Goal: Transaction & Acquisition: Purchase product/service

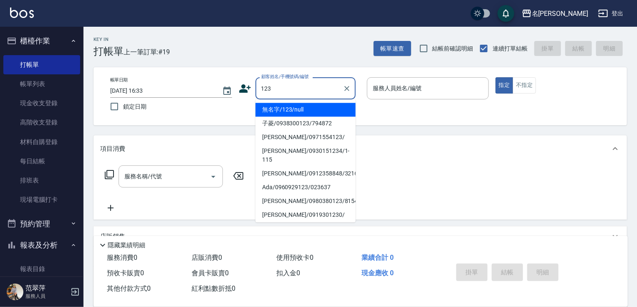
click at [297, 108] on li "無名字/123/null" at bounding box center [305, 110] width 100 height 14
type input "無名字/123/null"
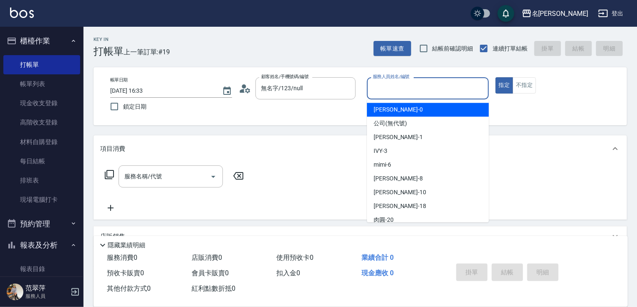
click at [382, 94] on input "服務人員姓名/編號" at bounding box center [428, 88] width 114 height 15
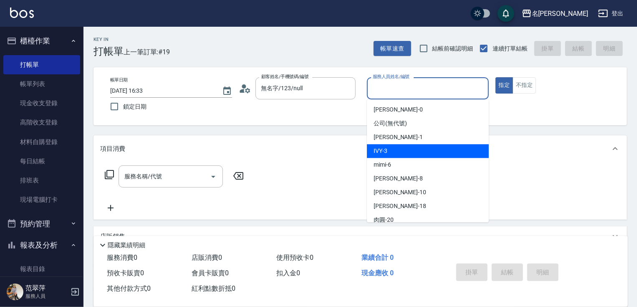
click at [389, 152] on div "IVY -3" at bounding box center [428, 151] width 122 height 14
type input "IVY-3"
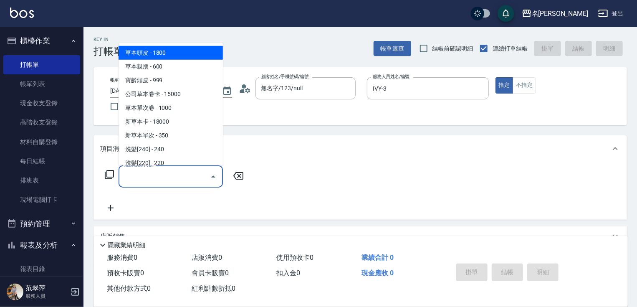
click at [177, 169] on input "服務名稱/代號" at bounding box center [164, 176] width 84 height 15
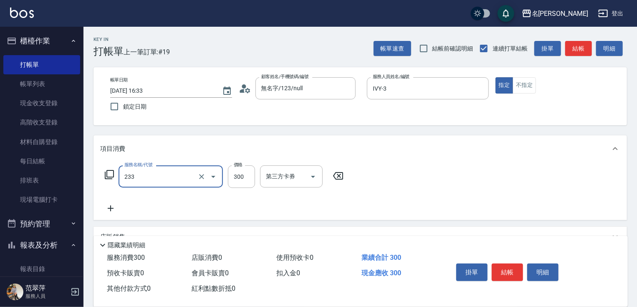
type input "洗髮300(233)"
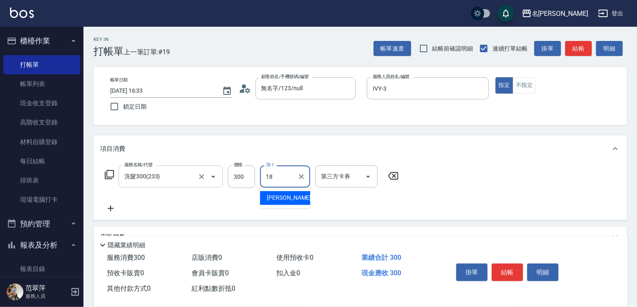
type input "[PERSON_NAME]-18"
click at [110, 208] on icon at bounding box center [111, 208] width 6 height 6
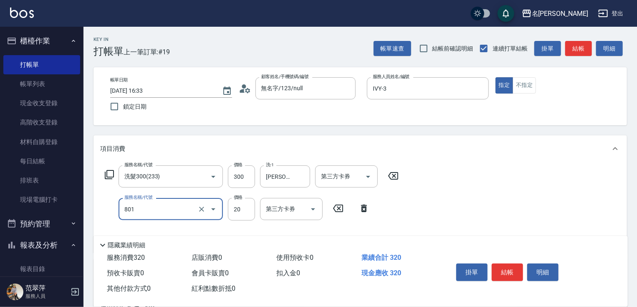
type input "潤絲20(801)"
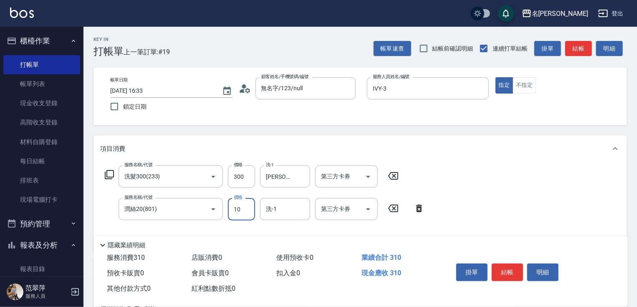
type input "10"
type input "8"
type input "[PERSON_NAME]-18"
click at [513, 265] on button "結帳" at bounding box center [507, 272] width 31 height 18
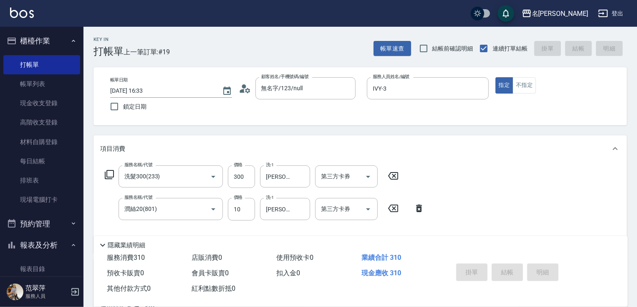
type input "[DATE] 18:25"
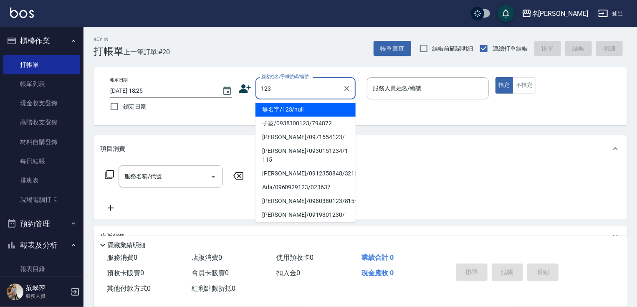
click at [307, 111] on li "無名字/123/null" at bounding box center [305, 110] width 100 height 14
type input "無名字/123/null"
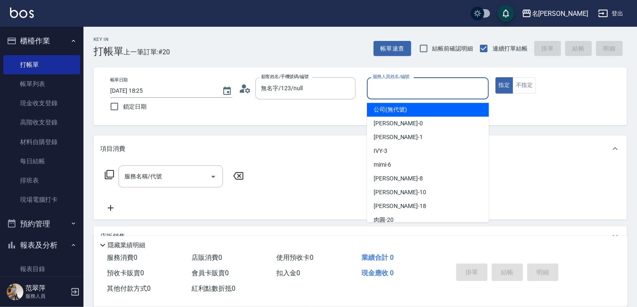
click at [396, 93] on input "服務人員姓名/編號" at bounding box center [428, 88] width 114 height 15
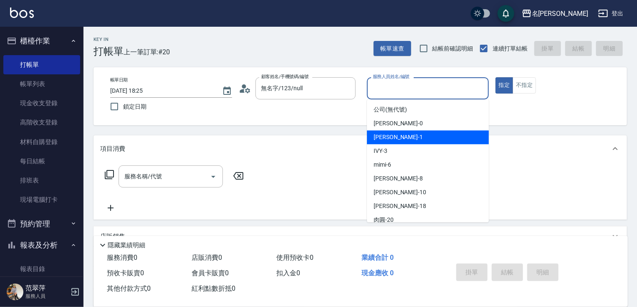
click at [392, 137] on span "[PERSON_NAME] -1" at bounding box center [398, 137] width 49 height 9
type input "[PERSON_NAME]-1"
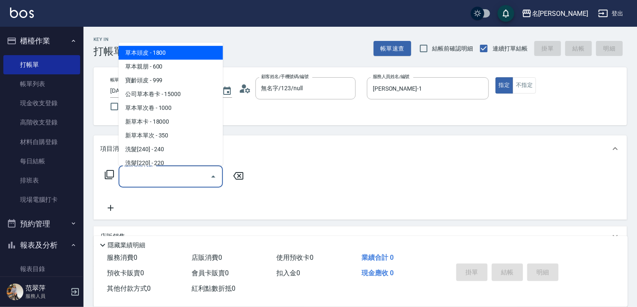
click at [162, 178] on input "服務名稱/代號" at bounding box center [164, 176] width 84 height 15
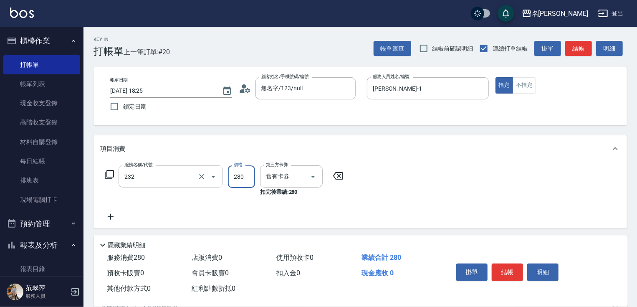
type input "洗髮卷280(232)"
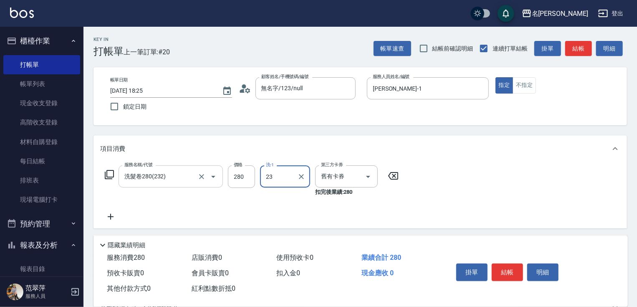
type input "鴨肉-23"
drag, startPoint x: 109, startPoint y: 220, endPoint x: 112, endPoint y: 200, distance: 20.2
click at [109, 219] on icon at bounding box center [110, 217] width 21 height 10
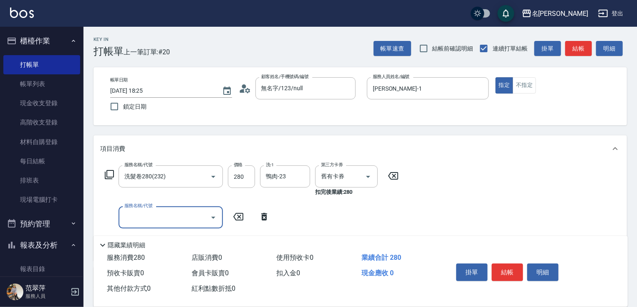
click at [112, 172] on icon at bounding box center [109, 174] width 10 height 10
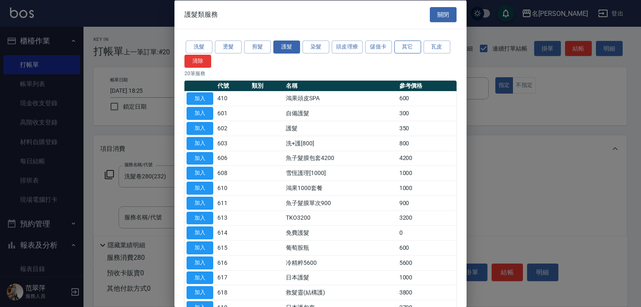
click at [407, 45] on button "其它" at bounding box center [407, 46] width 27 height 13
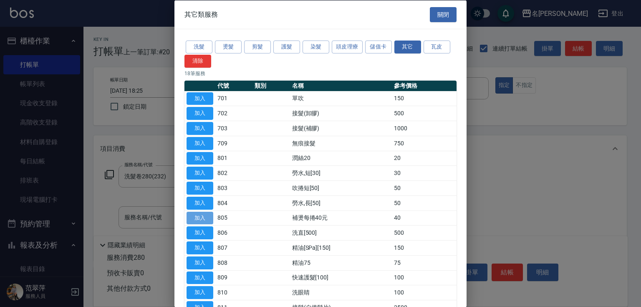
click at [207, 214] on button "加入" at bounding box center [200, 217] width 27 height 13
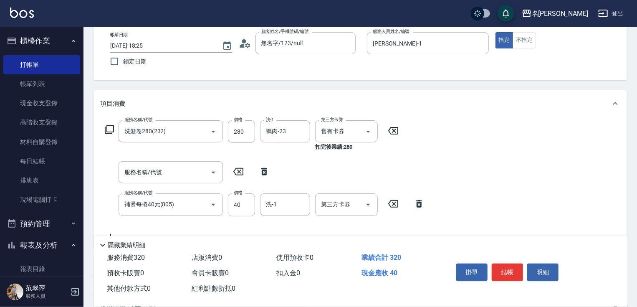
scroll to position [84, 0]
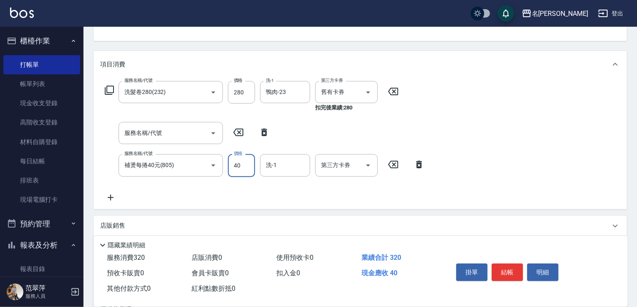
click at [238, 167] on input "40" at bounding box center [241, 165] width 27 height 23
type input "500"
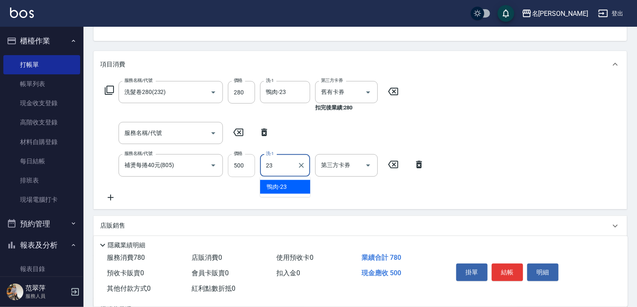
type input "鴨肉-23"
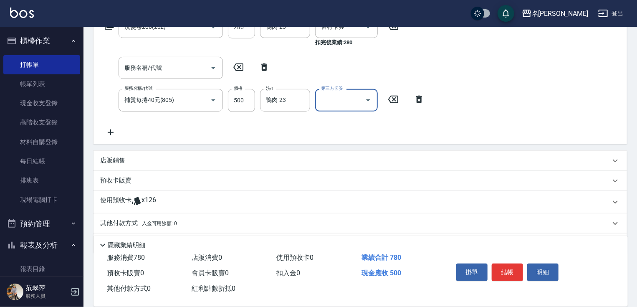
scroll to position [155, 0]
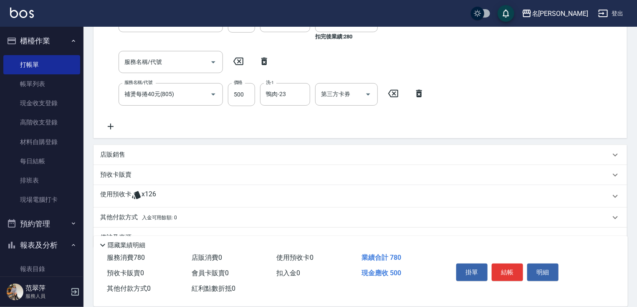
click at [422, 94] on icon at bounding box center [419, 93] width 21 height 10
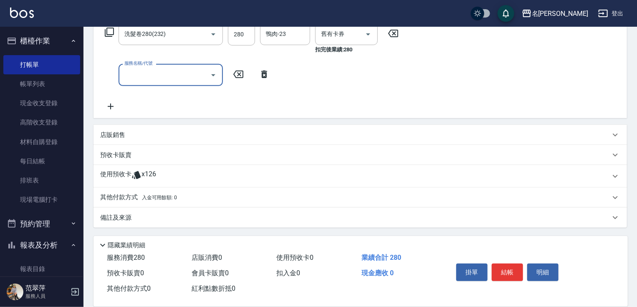
scroll to position [142, 0]
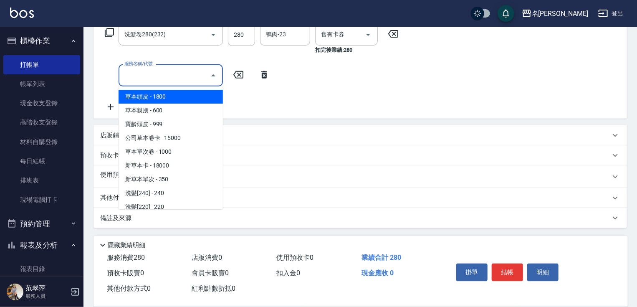
click at [181, 73] on input "服務名稱/代號" at bounding box center [164, 75] width 84 height 15
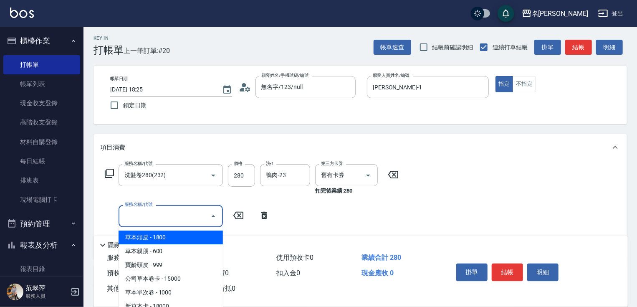
scroll to position [0, 0]
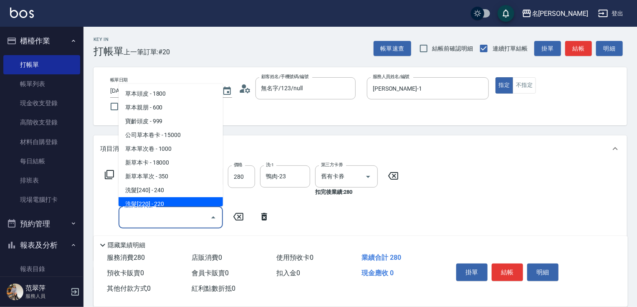
click at [158, 221] on input "服務名稱/代號" at bounding box center [164, 217] width 84 height 15
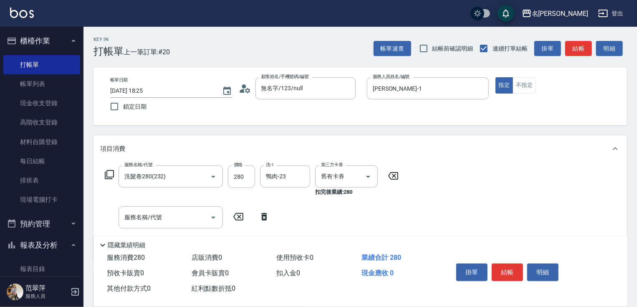
click at [109, 174] on icon at bounding box center [109, 174] width 10 height 10
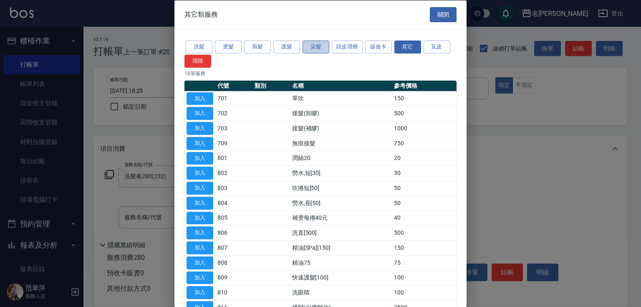
click at [311, 43] on button "染髮" at bounding box center [316, 46] width 27 height 13
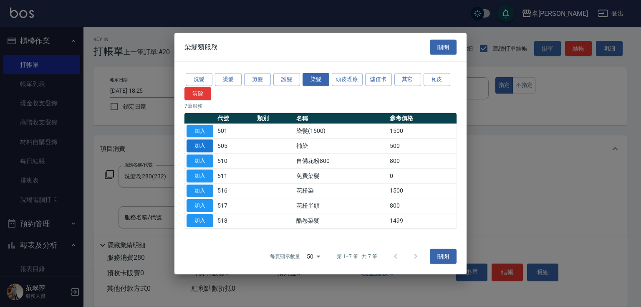
click at [207, 145] on button "加入" at bounding box center [200, 145] width 27 height 13
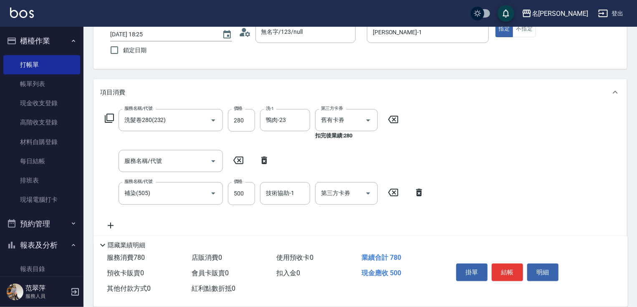
scroll to position [58, 0]
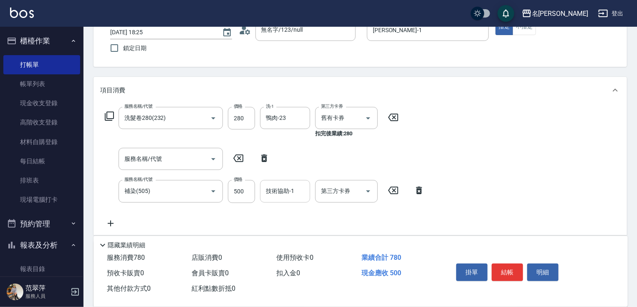
click at [281, 190] on div "技術協助-1 技術協助-1" at bounding box center [285, 191] width 50 height 22
type input "鴨肉-23"
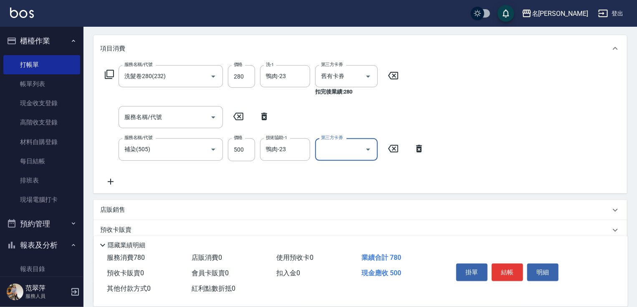
scroll to position [175, 0]
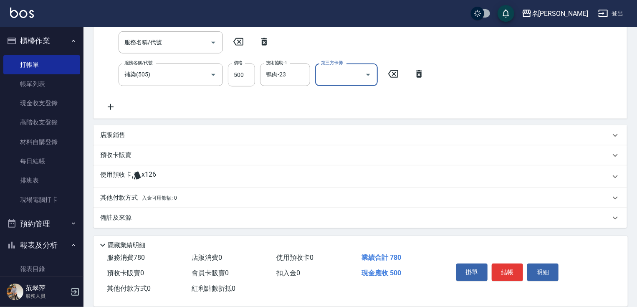
click at [130, 198] on p "其他付款方式 入金可用餘額: 0" at bounding box center [138, 197] width 77 height 9
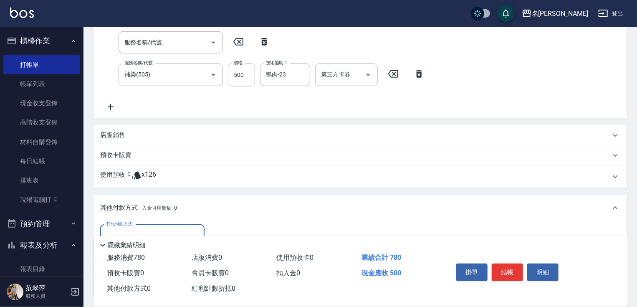
scroll to position [0, 0]
click at [152, 232] on input "其他付款方式" at bounding box center [152, 235] width 97 height 15
drag, startPoint x: 149, startPoint y: 271, endPoint x: 171, endPoint y: 263, distance: 22.8
click at [152, 269] on span "信用卡" at bounding box center [152, 271] width 104 height 14
type input "信用卡"
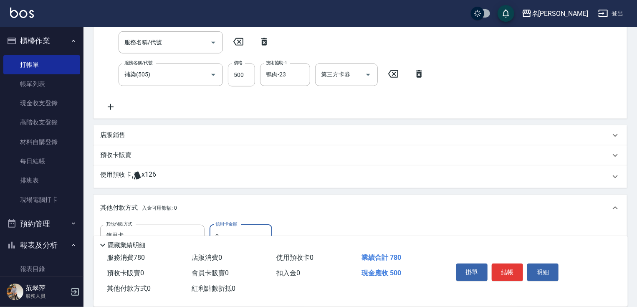
click at [213, 231] on input "0" at bounding box center [241, 236] width 63 height 23
type input "500"
click at [511, 267] on button "結帳" at bounding box center [507, 272] width 31 height 18
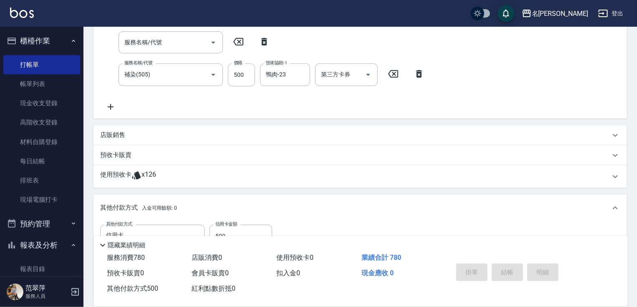
type input "[DATE] 18:26"
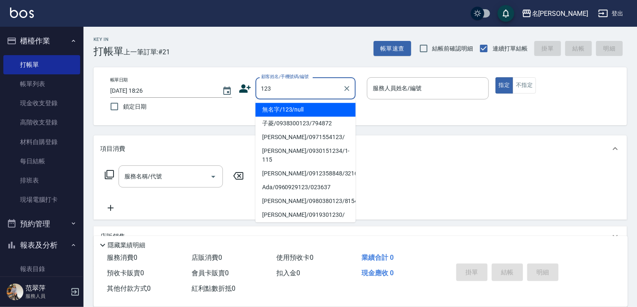
click at [292, 107] on li "無名字/123/null" at bounding box center [305, 110] width 100 height 14
type input "無名字/123/null"
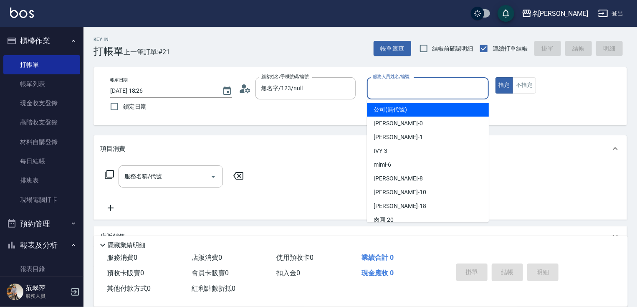
click at [389, 87] on input "服務人員姓名/編號" at bounding box center [428, 88] width 114 height 15
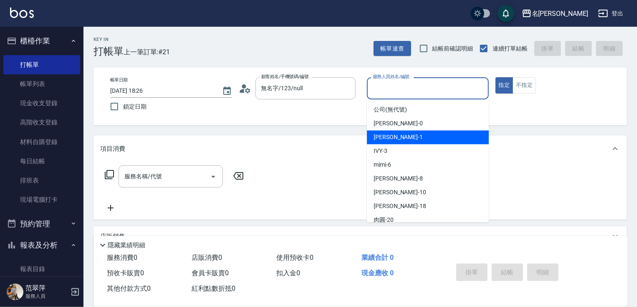
click at [401, 143] on div "[PERSON_NAME] -1" at bounding box center [428, 137] width 122 height 14
type input "[PERSON_NAME]-1"
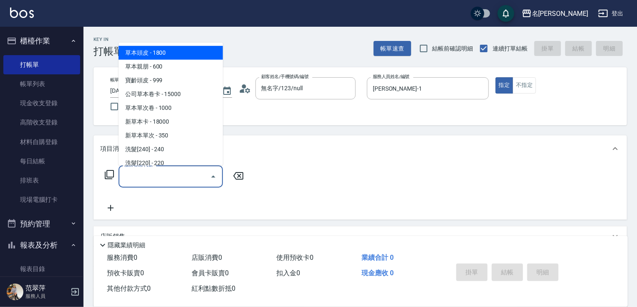
click at [166, 178] on input "服務名稱/代號" at bounding box center [164, 176] width 84 height 15
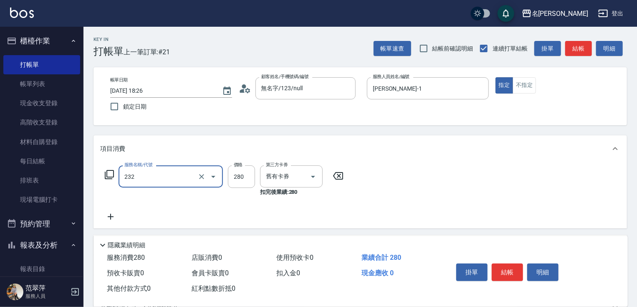
type input "洗髮卷280(232)"
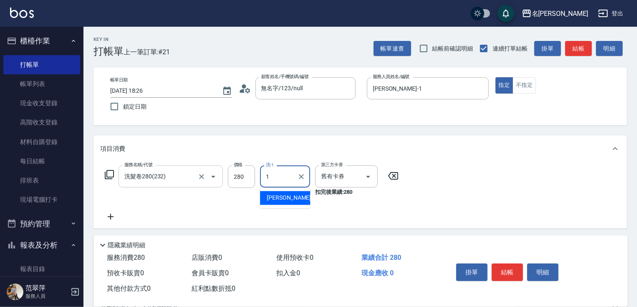
type input "[PERSON_NAME]-1"
drag, startPoint x: 510, startPoint y: 257, endPoint x: 506, endPoint y: 273, distance: 16.5
click at [507, 265] on div "掛單 結帳 明細" at bounding box center [530, 273] width 175 height 46
click at [506, 273] on button "結帳" at bounding box center [507, 272] width 31 height 18
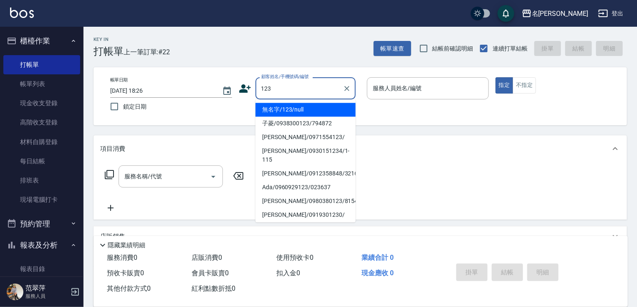
click at [321, 107] on li "無名字/123/null" at bounding box center [305, 110] width 100 height 14
type input "無名字/123/null"
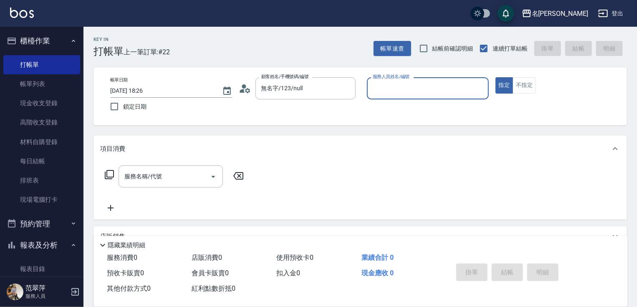
click at [394, 88] on input "服務人員姓名/編號" at bounding box center [428, 88] width 114 height 15
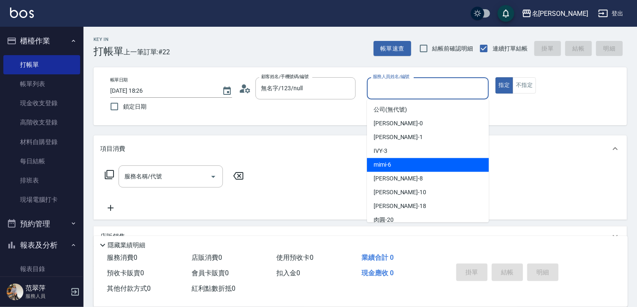
click at [381, 164] on span "mimi -6" at bounding box center [383, 164] width 18 height 9
type input "mimi-6"
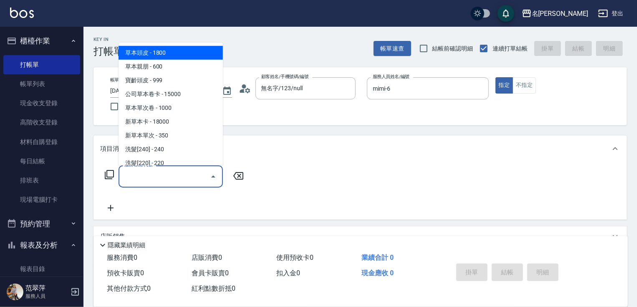
click at [140, 181] on input "服務名稱/代號" at bounding box center [164, 176] width 84 height 15
click at [111, 173] on icon at bounding box center [109, 174] width 10 height 10
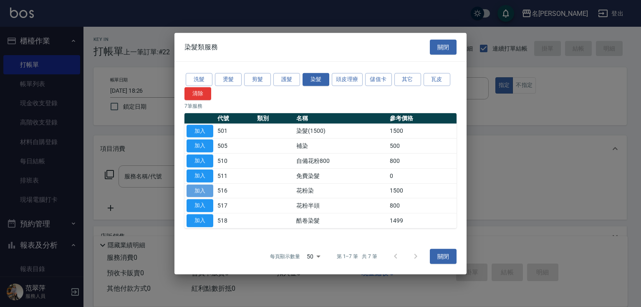
click at [200, 192] on button "加入" at bounding box center [200, 190] width 27 height 13
type input "花粉染(516)"
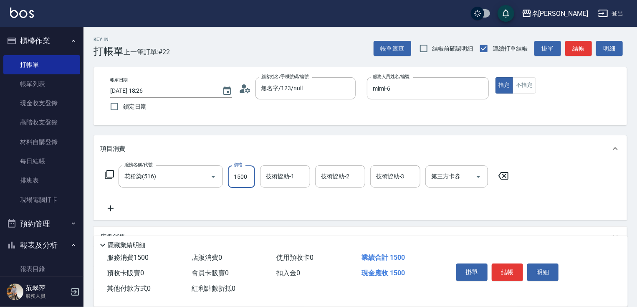
click at [231, 176] on input "1500" at bounding box center [241, 176] width 27 height 23
type input "1800"
type input "[PERSON_NAME]-18"
type input "6"
type input "."
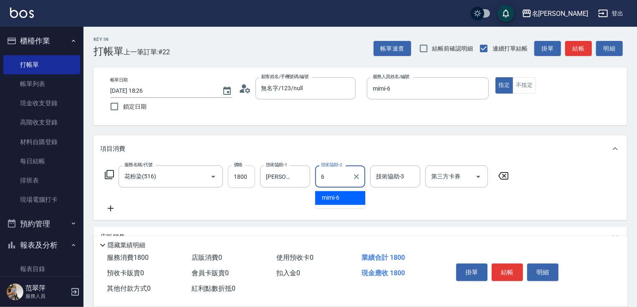
type input "mimi-6"
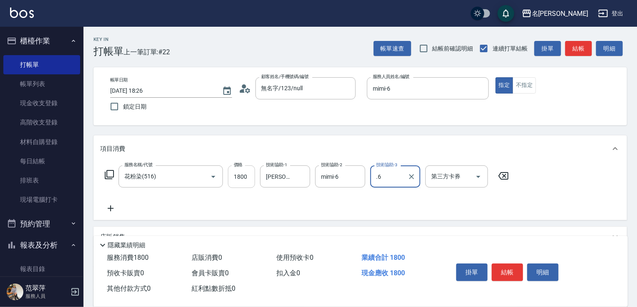
type input ".6"
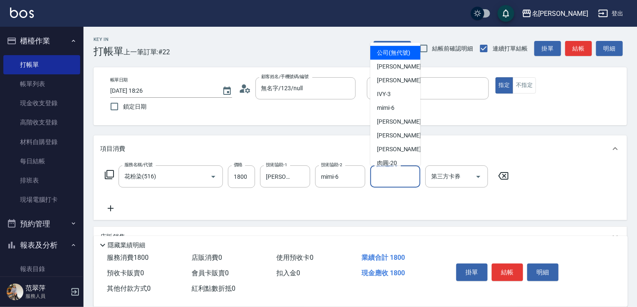
click at [384, 180] on input "技術協助-3" at bounding box center [395, 176] width 43 height 15
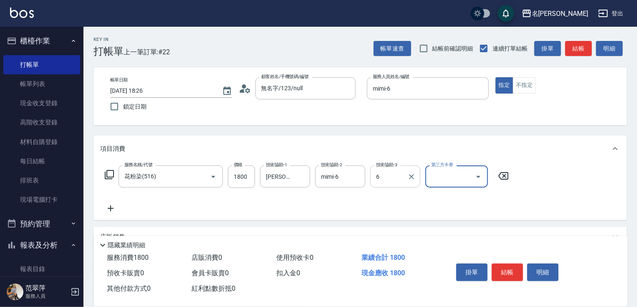
type input "mimi-6"
click at [503, 266] on button "結帳" at bounding box center [507, 272] width 31 height 18
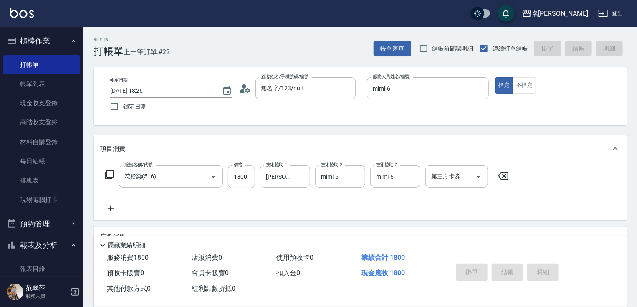
type input "[DATE] 18:27"
